Goal: Navigation & Orientation: Find specific page/section

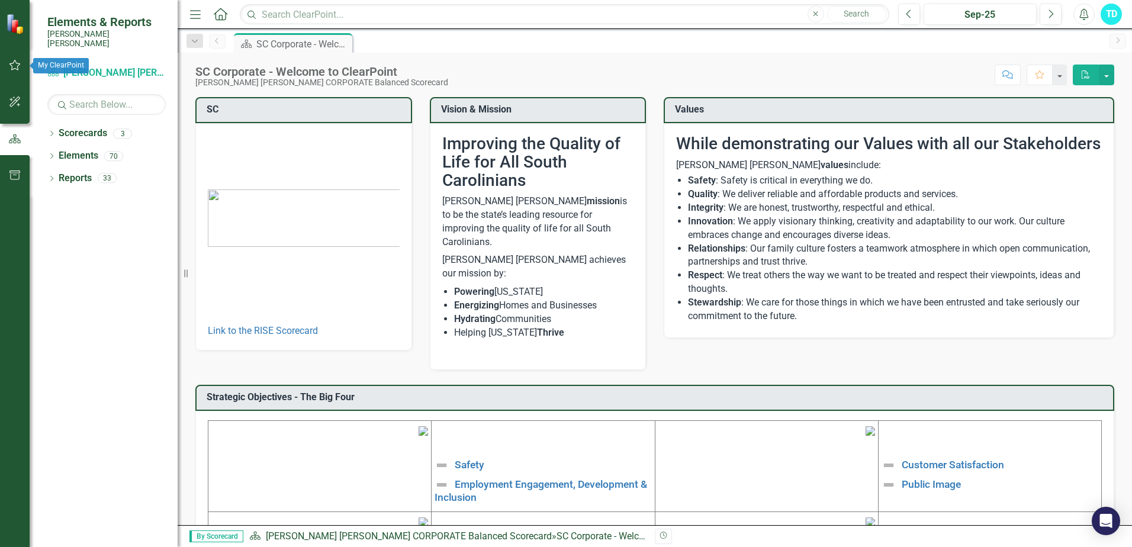
click at [9, 62] on icon "button" at bounding box center [15, 64] width 12 height 9
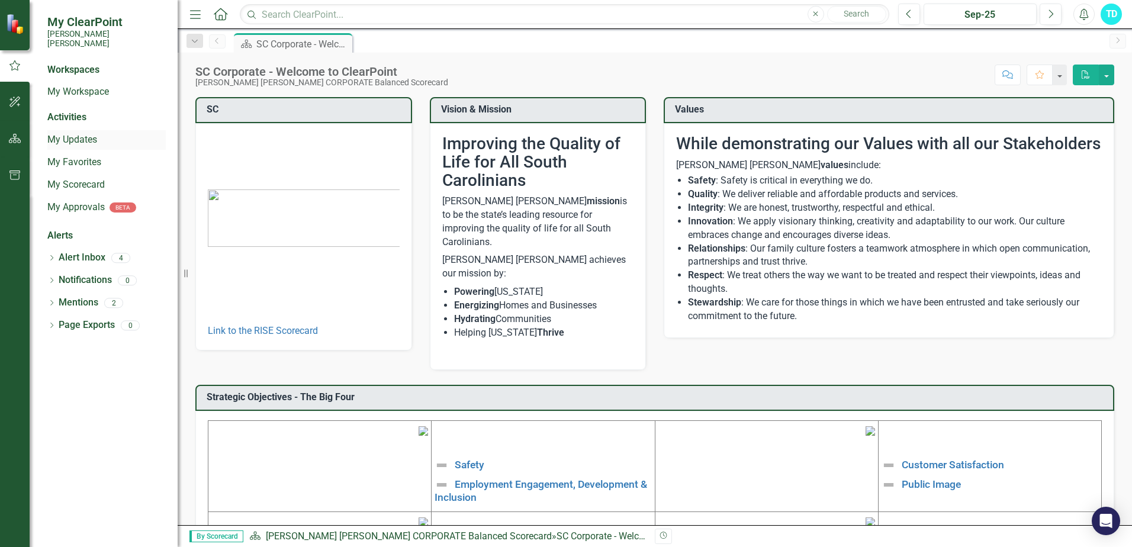
click at [69, 133] on link "My Updates" at bounding box center [106, 140] width 118 height 14
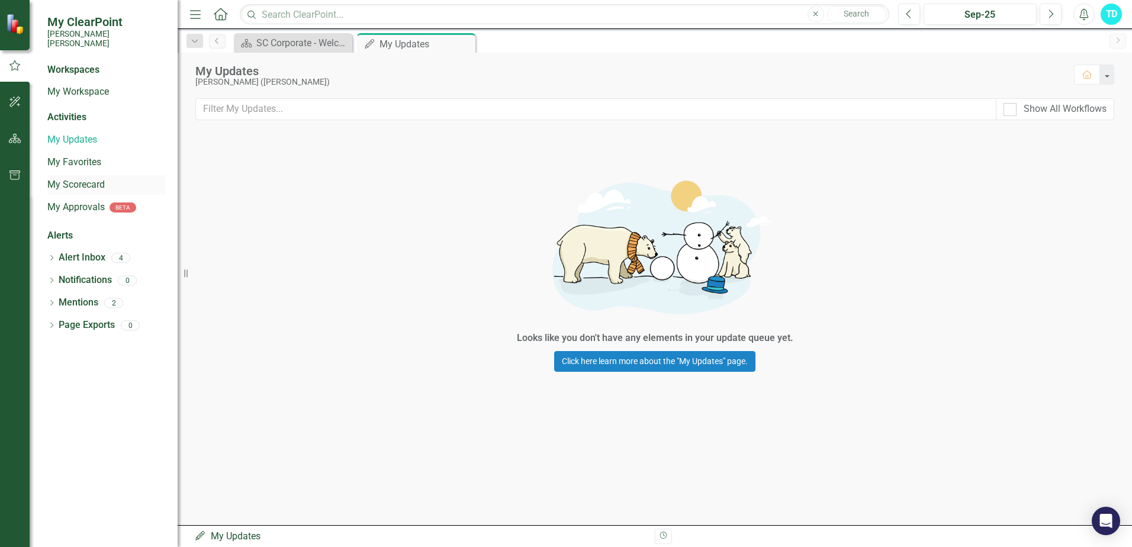
click at [85, 178] on link "My Scorecard" at bounding box center [106, 185] width 118 height 14
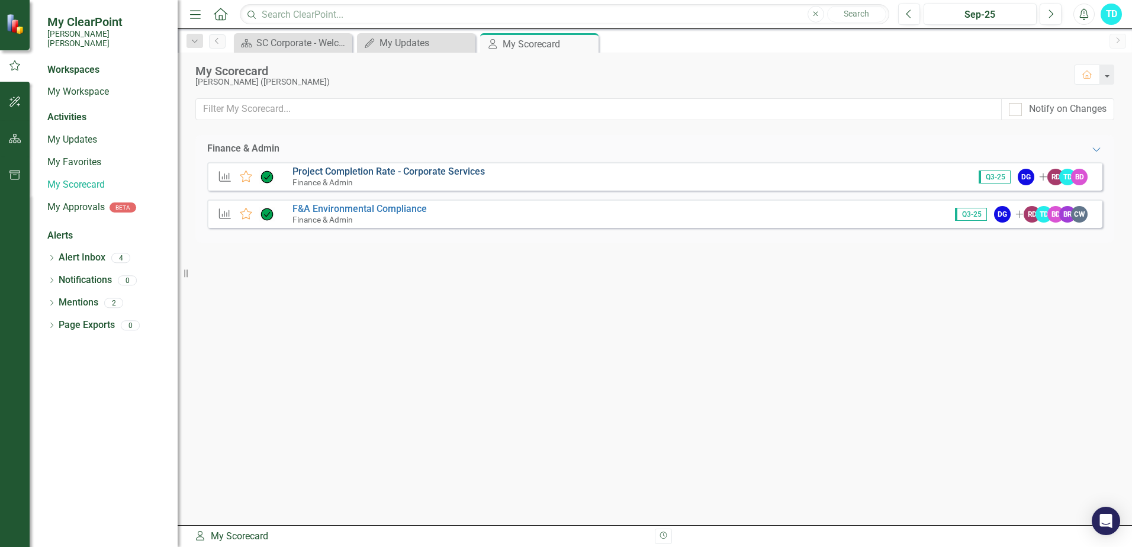
click at [342, 170] on link "Project Completion Rate - Corporate Services" at bounding box center [388, 171] width 192 height 11
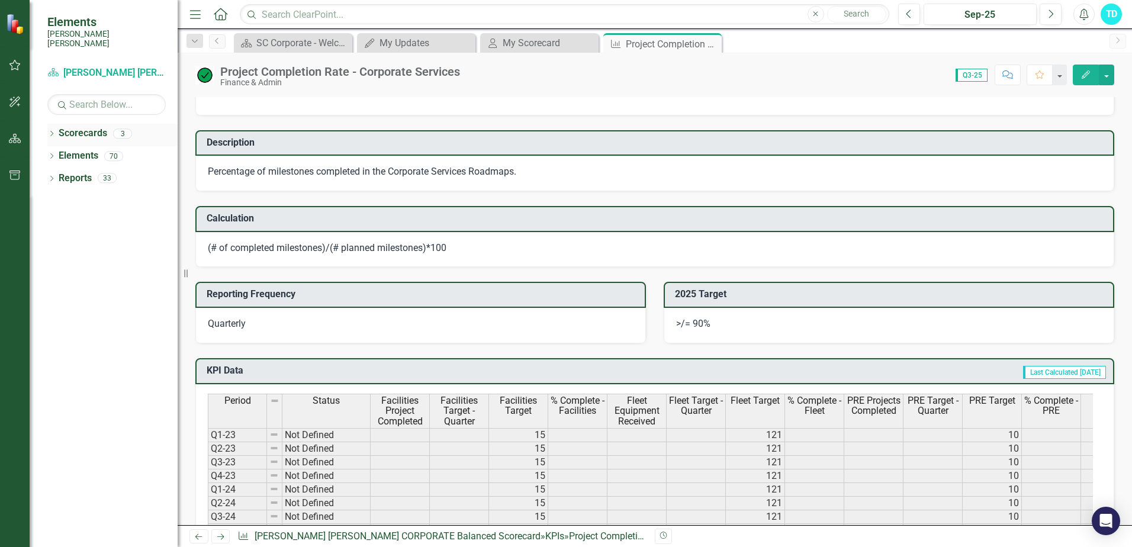
scroll to position [178, 0]
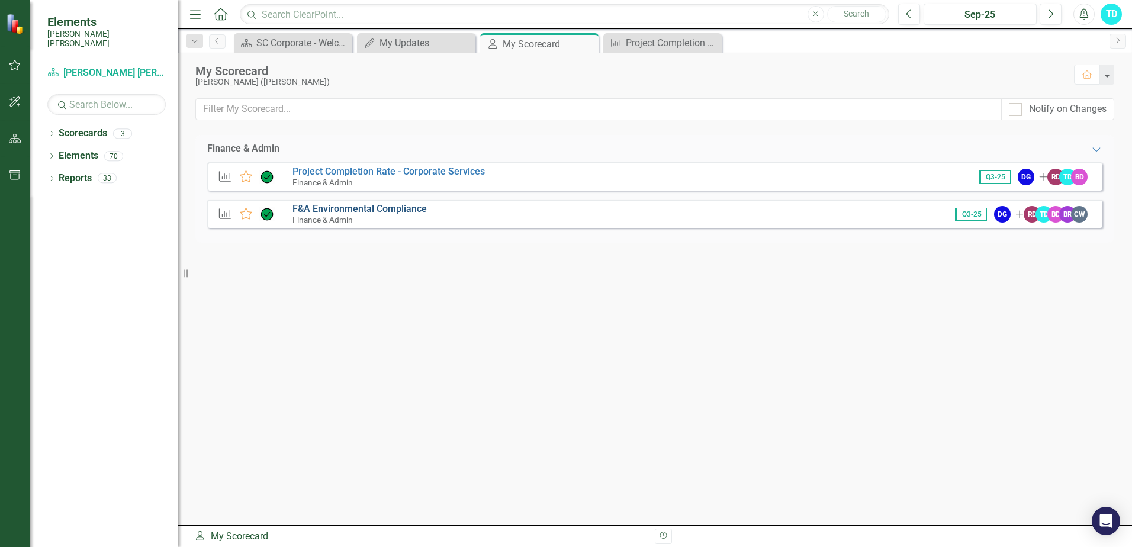
click at [324, 205] on link "F&A Environmental Compliance" at bounding box center [359, 208] width 134 height 11
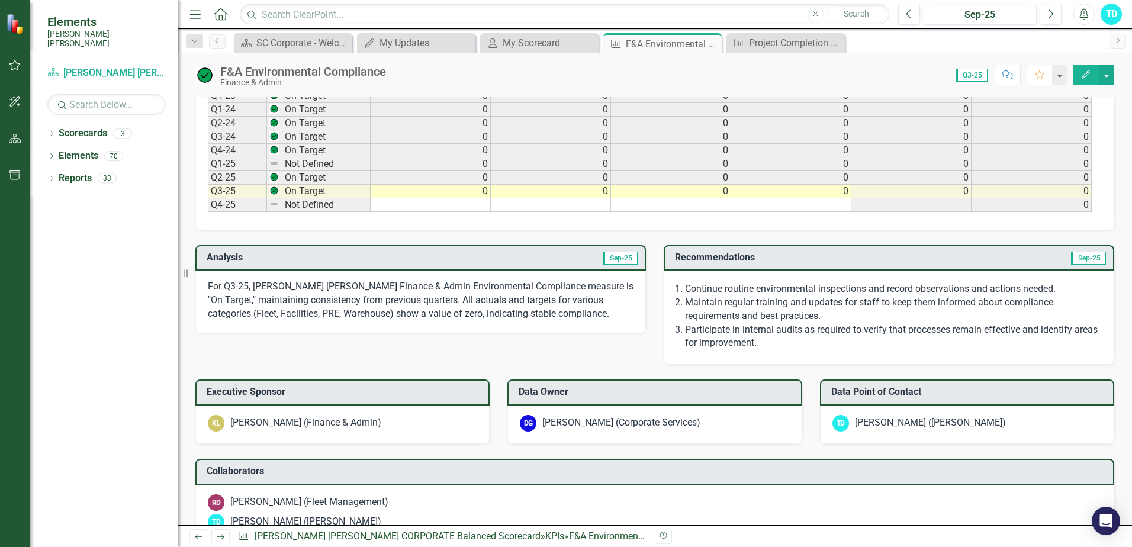
scroll to position [592, 0]
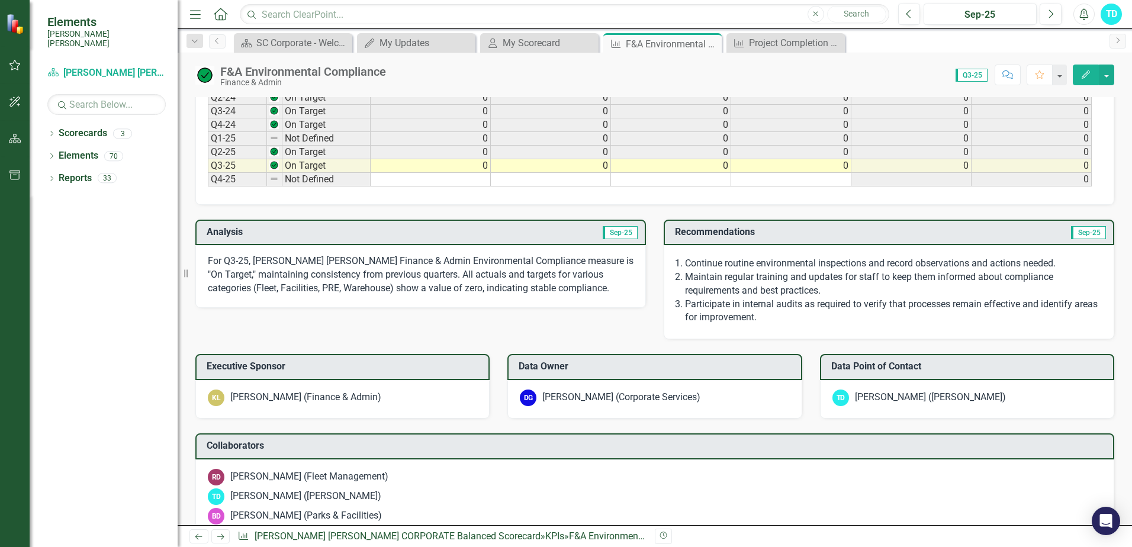
click at [785, 312] on p "Participate in internal audits as required to verify that processes remain effe…" at bounding box center [893, 311] width 417 height 27
click at [786, 320] on p "Participate in internal audits as required to verify that processes remain effe…" at bounding box center [893, 311] width 417 height 27
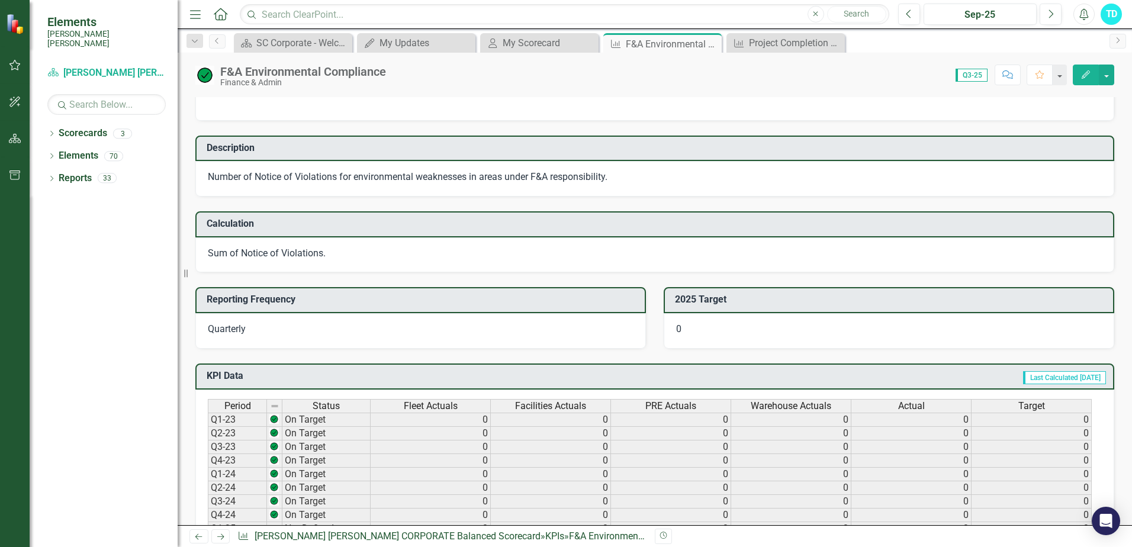
scroll to position [0, 0]
